Goal: Task Accomplishment & Management: Manage account settings

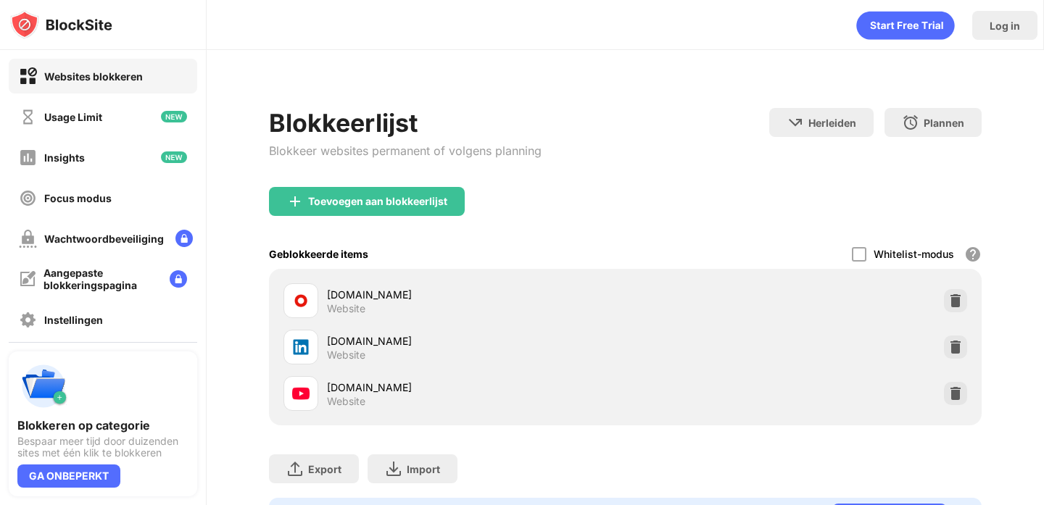
click at [967, 359] on div "[DOMAIN_NAME] Website" at bounding box center [625, 347] width 694 height 46
click at [958, 347] on img at bounding box center [955, 347] width 14 height 14
